Goal: Transaction & Acquisition: Purchase product/service

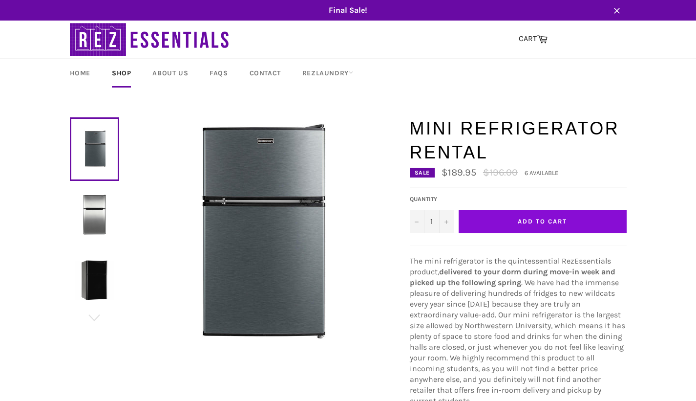
click at [528, 219] on span "Add to Cart" at bounding box center [542, 220] width 49 height 7
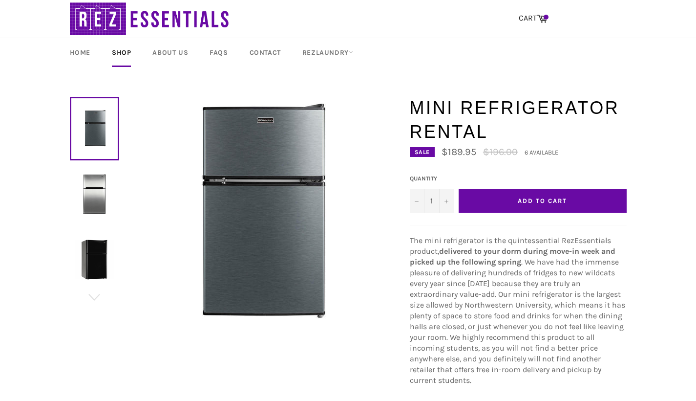
click at [129, 51] on link "Shop" at bounding box center [121, 52] width 39 height 29
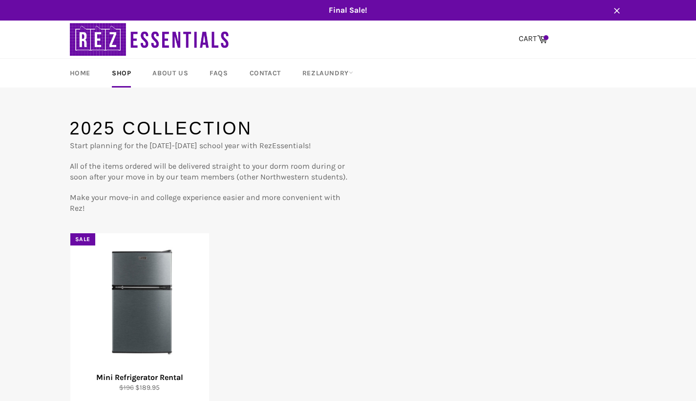
click at [120, 75] on link "Shop" at bounding box center [121, 73] width 39 height 29
click at [80, 73] on link "Home" at bounding box center [80, 73] width 40 height 29
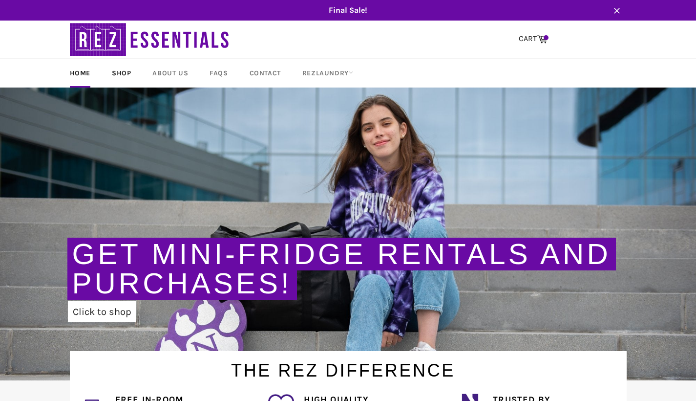
click at [119, 75] on link "Shop" at bounding box center [121, 73] width 39 height 29
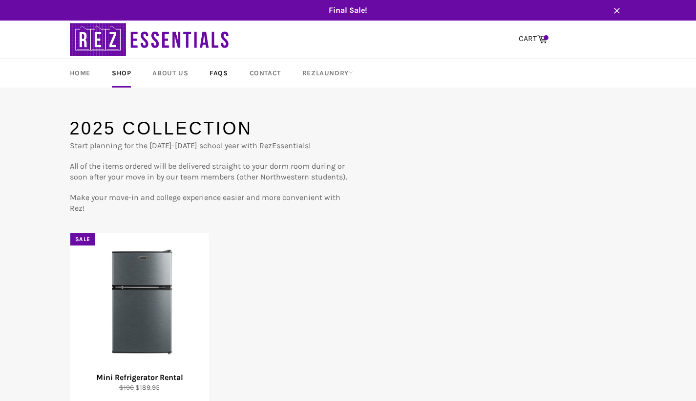
click at [219, 69] on link "FAQs" at bounding box center [219, 73] width 38 height 29
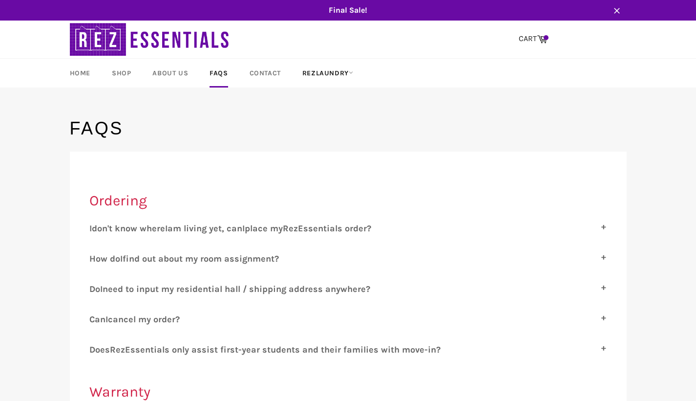
click at [321, 72] on link "RezLaundry" at bounding box center [328, 73] width 70 height 29
click at [340, 130] on link "Laundry Plans" at bounding box center [339, 130] width 83 height 16
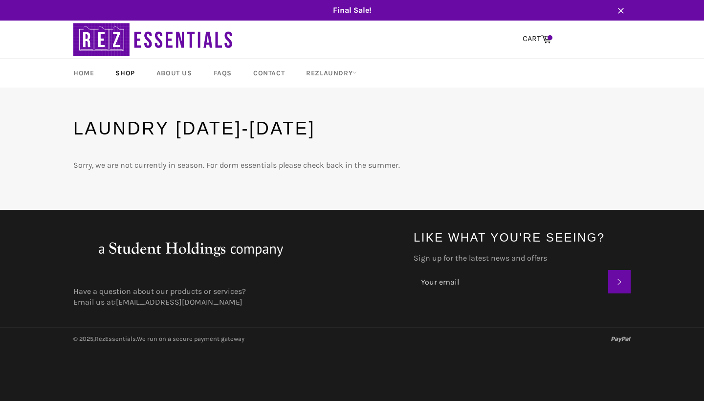
click at [128, 73] on link "Shop" at bounding box center [125, 73] width 39 height 29
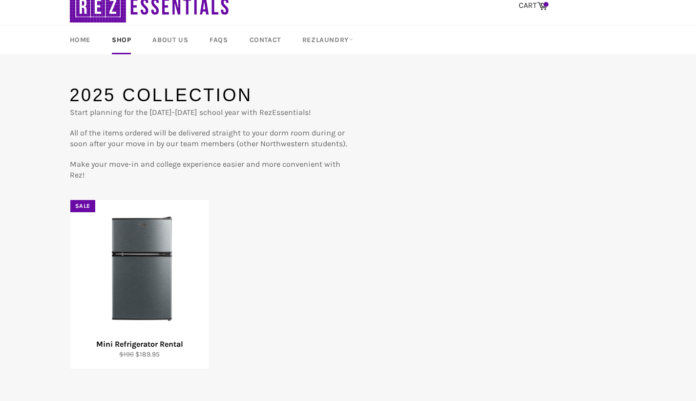
scroll to position [31, 0]
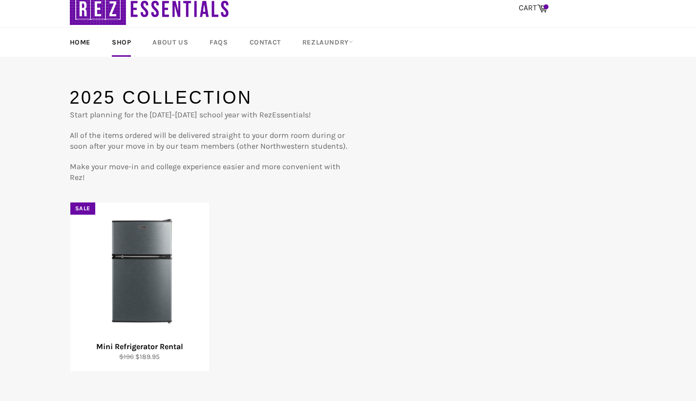
click at [83, 43] on link "Home" at bounding box center [80, 42] width 40 height 29
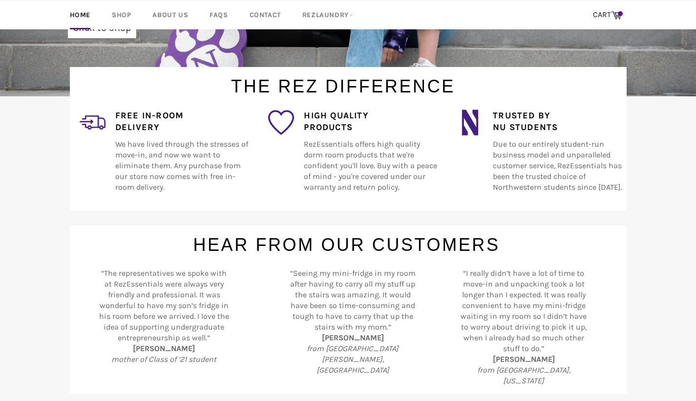
scroll to position [238, 0]
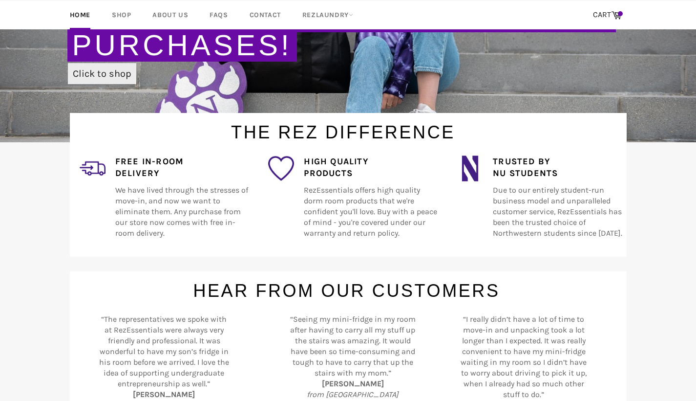
click at [110, 74] on link "Click to shop" at bounding box center [102, 73] width 68 height 21
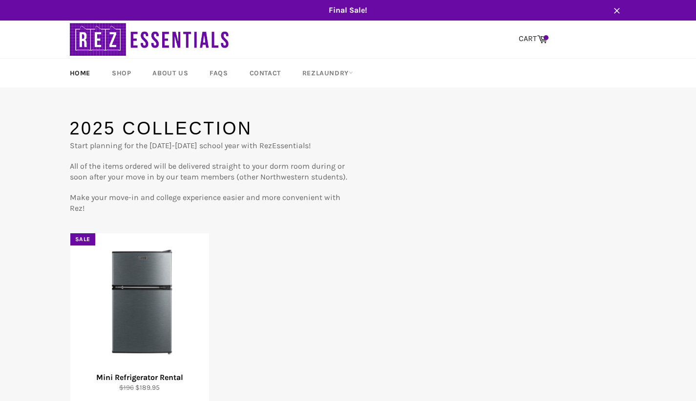
click at [78, 70] on link "Home" at bounding box center [80, 73] width 40 height 29
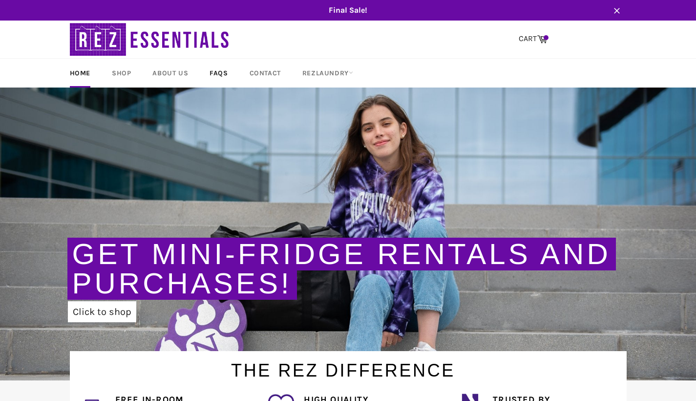
click at [225, 75] on link "FAQs" at bounding box center [219, 73] width 38 height 29
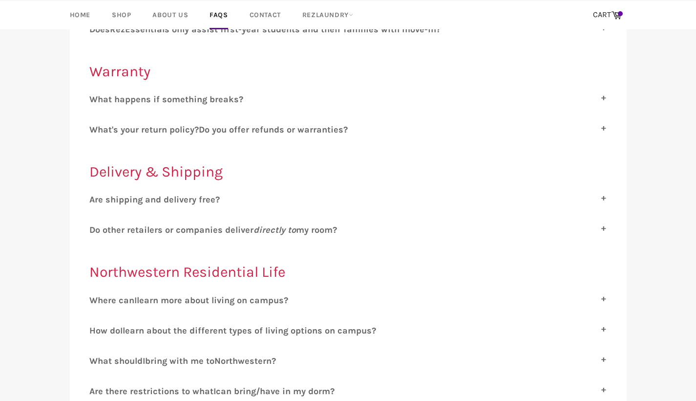
scroll to position [321, 0]
click at [247, 228] on span "o other retailers or companies deliver directly to my room?" at bounding box center [216, 228] width 242 height 11
click at [96, 228] on input "D o other retailers or companies deliver directly to my room?" at bounding box center [92, 226] width 6 height 6
checkbox input "true"
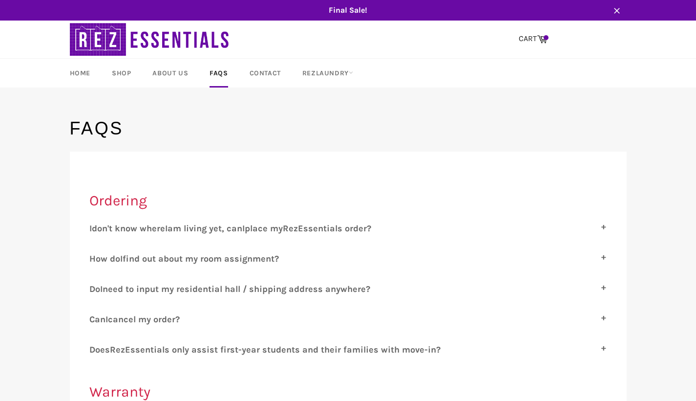
scroll to position [0, 0]
click at [119, 73] on link "Shop" at bounding box center [121, 73] width 39 height 29
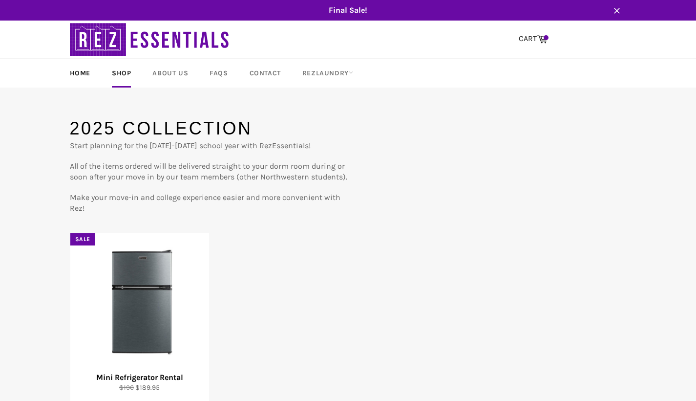
click at [85, 74] on link "Home" at bounding box center [80, 73] width 40 height 29
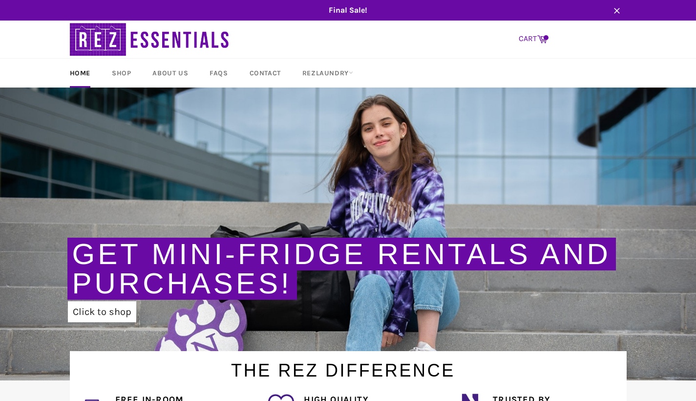
click at [545, 37] on span at bounding box center [546, 37] width 5 height 5
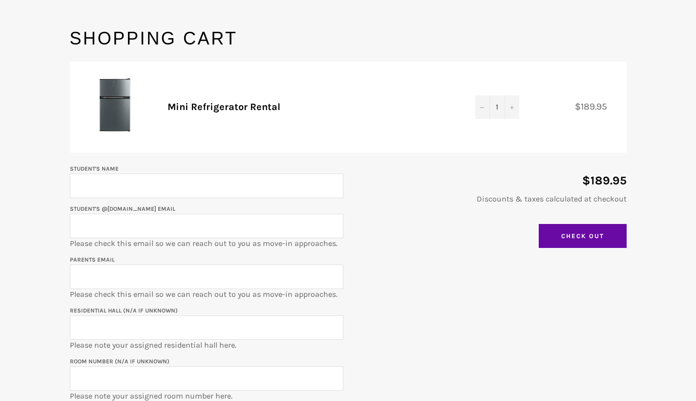
scroll to position [93, 0]
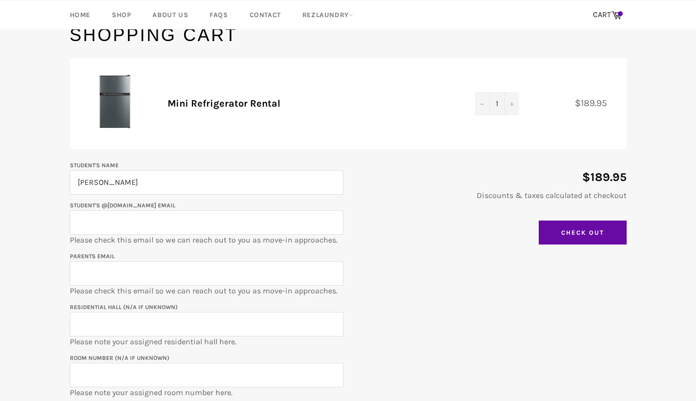
type input "[PERSON_NAME]"
type input "jeaniechoo@gmail.com"
click at [208, 328] on input "Residential Hall (N/A if unknown)" at bounding box center [207, 324] width 274 height 24
type input "Allison"
click at [190, 375] on input "Room Number (N/A if unknown)" at bounding box center [207, 375] width 274 height 24
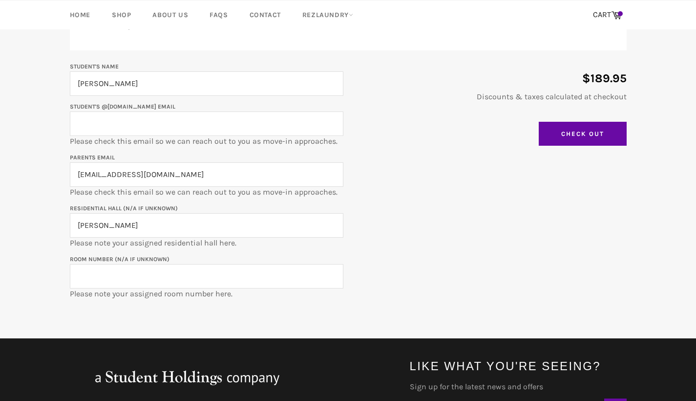
scroll to position [196, 0]
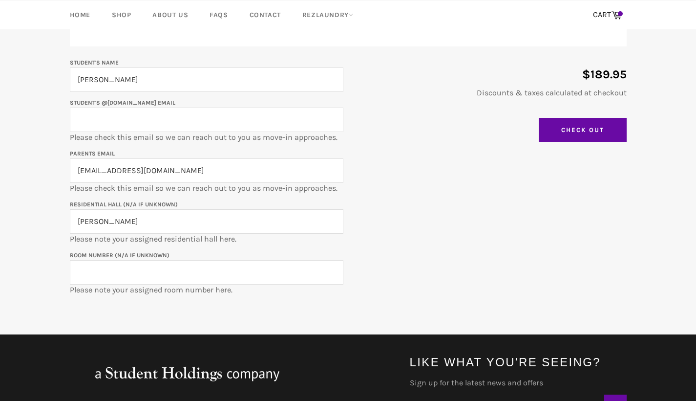
click at [126, 123] on input "Student's @u.northwestern.edu email" at bounding box center [207, 120] width 274 height 24
click at [102, 275] on input "Room Number (N/A if unknown)" at bounding box center [207, 272] width 274 height 24
type input "ALL-1007a"
click at [98, 126] on input "Student's @u.northwestern.edu email" at bounding box center [207, 120] width 274 height 24
type input "ethanchang2029@u.northwestern.edu"
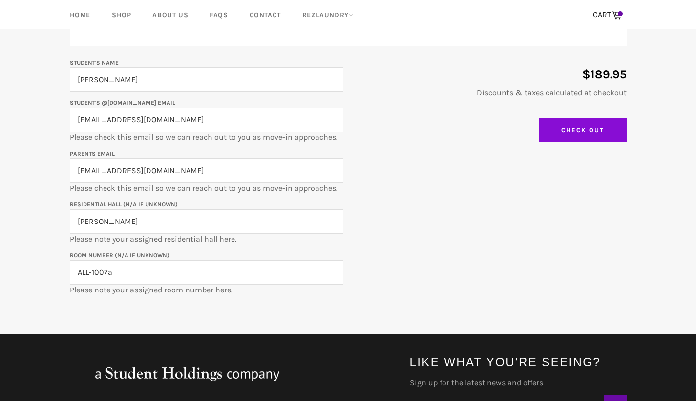
click at [572, 131] on input "Check Out" at bounding box center [583, 130] width 88 height 24
